Goal: Ask a question

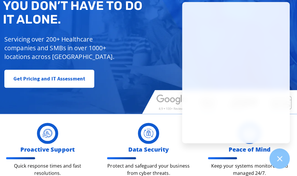
scroll to position [145, 0]
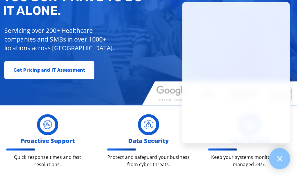
click at [284, 158] on div at bounding box center [279, 158] width 21 height 21
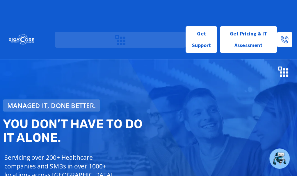
scroll to position [0, 0]
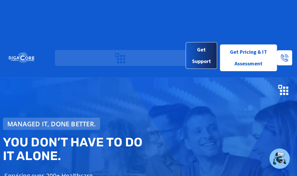
click at [198, 44] on span "Get Support" at bounding box center [201, 55] width 22 height 23
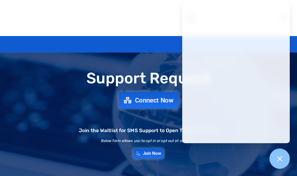
click at [138, 103] on span "Connect Now" at bounding box center [154, 100] width 38 height 6
